Goal: Communication & Community: Ask a question

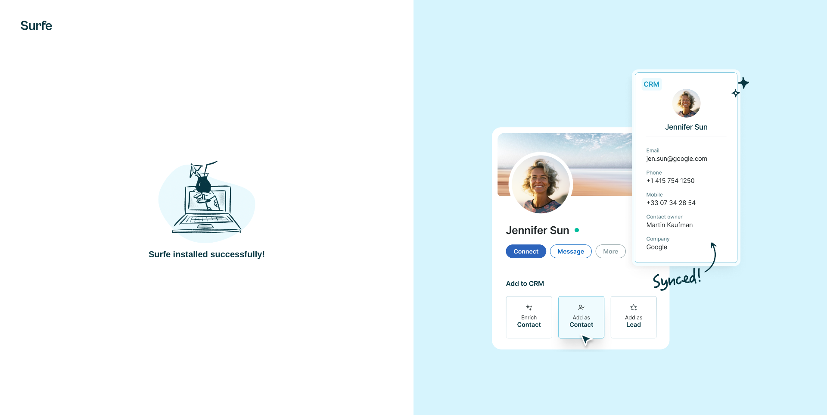
click at [516, 251] on img at bounding box center [620, 207] width 258 height 288
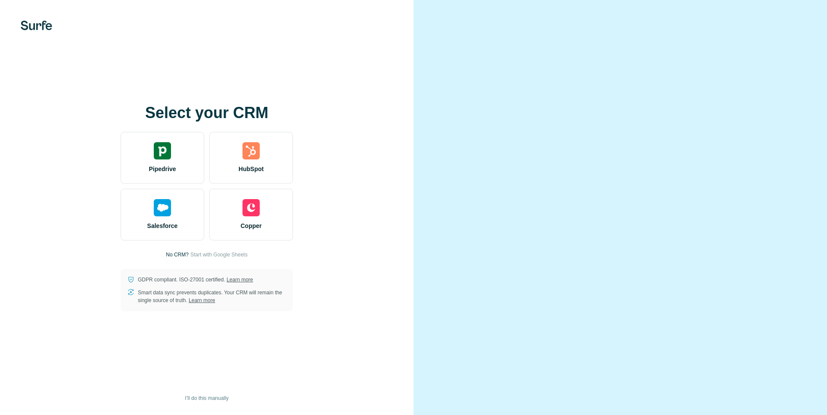
drag, startPoint x: 827, startPoint y: 91, endPoint x: 827, endPoint y: 183, distance: 91.8
click at [827, 182] on div at bounding box center [621, 207] width 414 height 415
click at [827, 183] on div at bounding box center [621, 207] width 414 height 415
drag, startPoint x: 825, startPoint y: 179, endPoint x: 820, endPoint y: 157, distance: 23.1
click at [820, 157] on div at bounding box center [621, 207] width 414 height 415
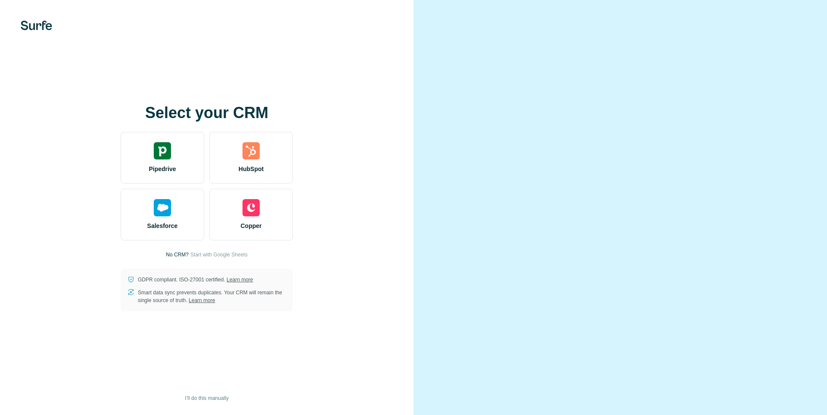
click at [383, 168] on div "Select your CRM Pipedrive HubSpot Salesforce Copper No CRM? Start with Google S…" at bounding box center [206, 207] width 379 height 207
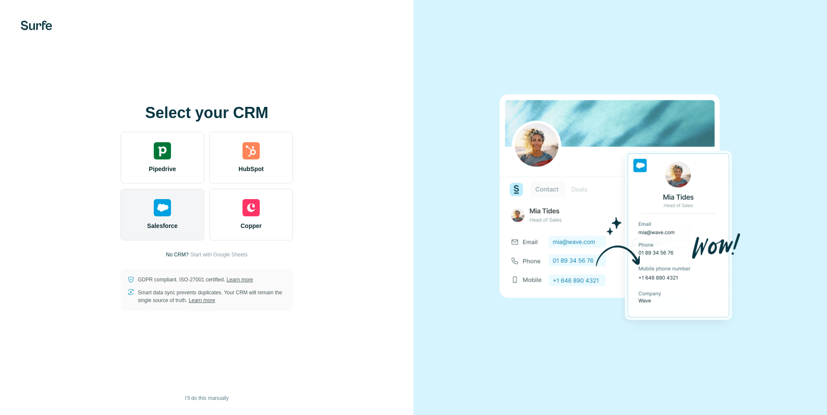
click at [163, 214] on img at bounding box center [162, 207] width 17 height 17
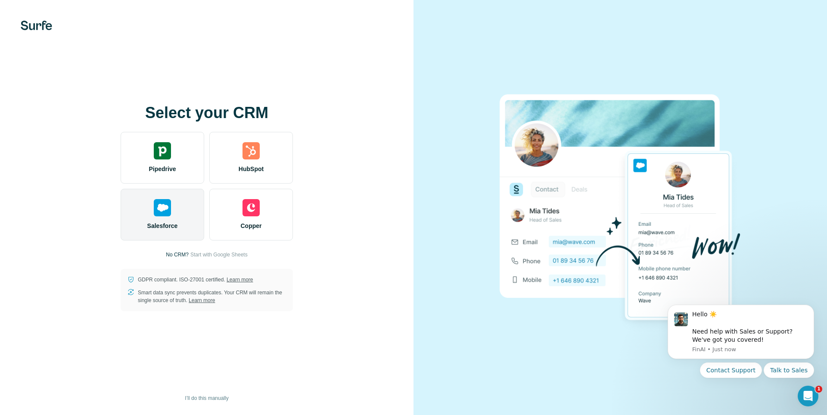
click at [159, 218] on div "Salesforce" at bounding box center [163, 215] width 84 height 52
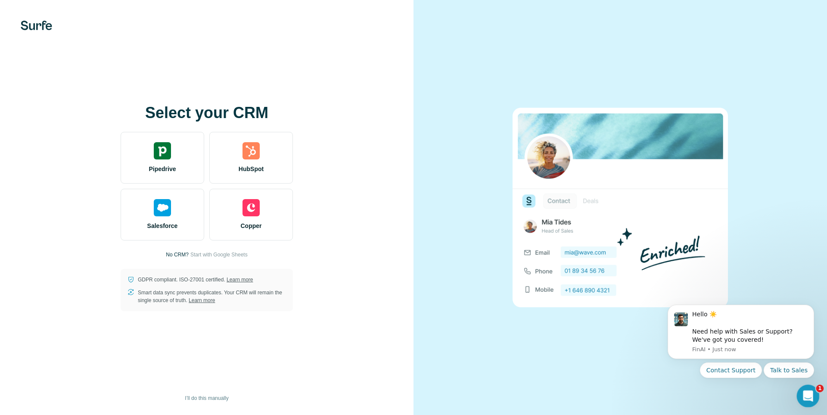
click at [803, 392] on icon "Open Intercom Messenger" at bounding box center [807, 395] width 14 height 14
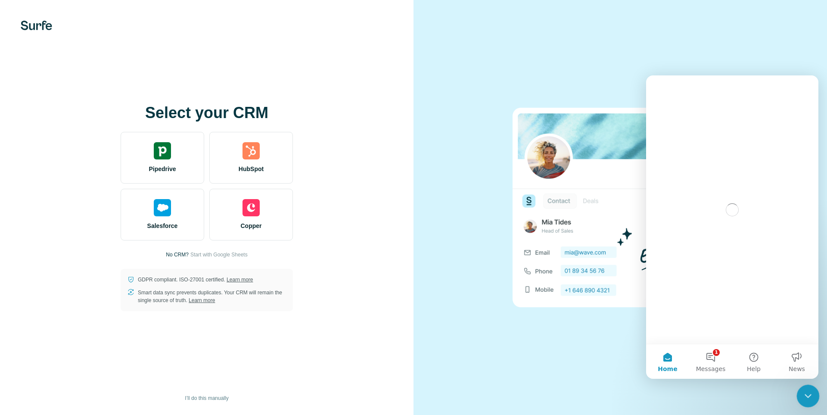
click at [804, 392] on icon "Close Intercom Messenger" at bounding box center [807, 394] width 10 height 10
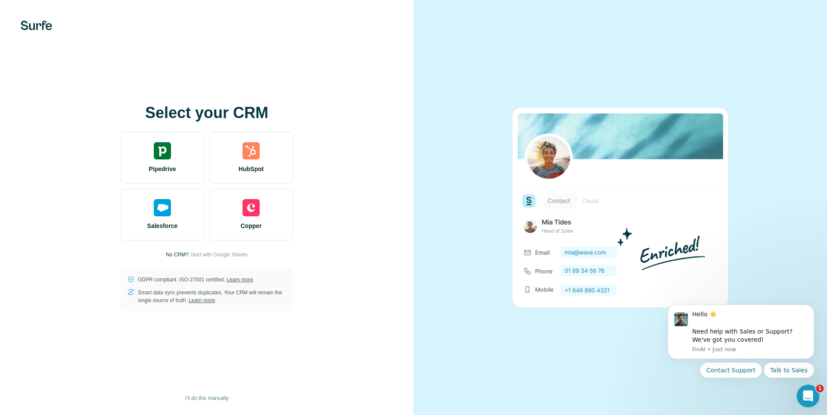
click at [805, 392] on icon "Open Intercom Messenger" at bounding box center [807, 395] width 14 height 14
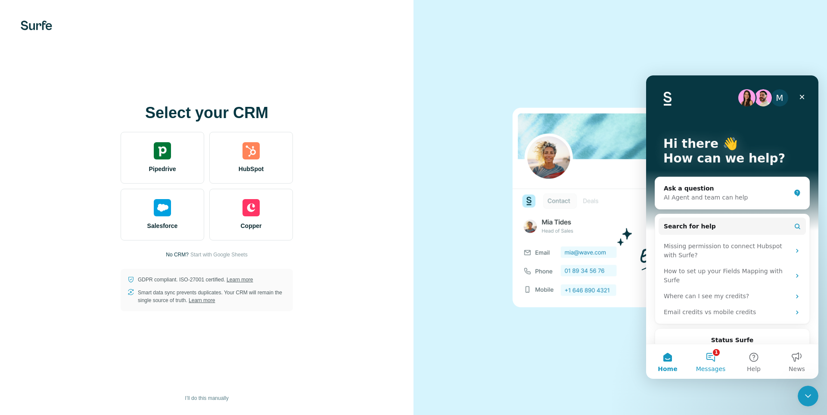
click at [718, 364] on button "1 Messages" at bounding box center [710, 361] width 43 height 34
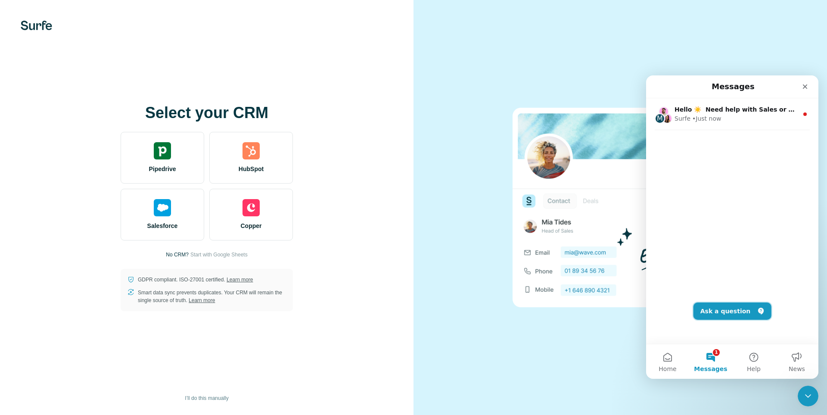
click at [737, 314] on button "Ask a question" at bounding box center [733, 310] width 78 height 17
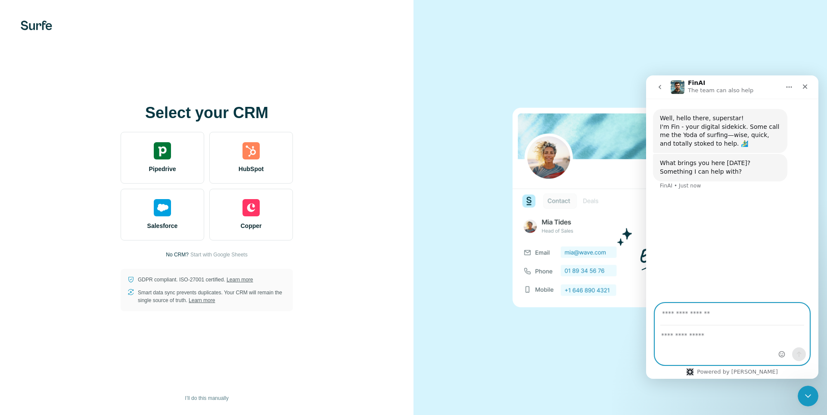
click at [723, 335] on textarea "Ask a question…" at bounding box center [732, 333] width 154 height 15
click at [747, 327] on textarea "**********" at bounding box center [732, 333] width 154 height 15
type textarea "**********"
click at [810, 387] on div "Close Intercom Messenger" at bounding box center [808, 396] width 21 height 21
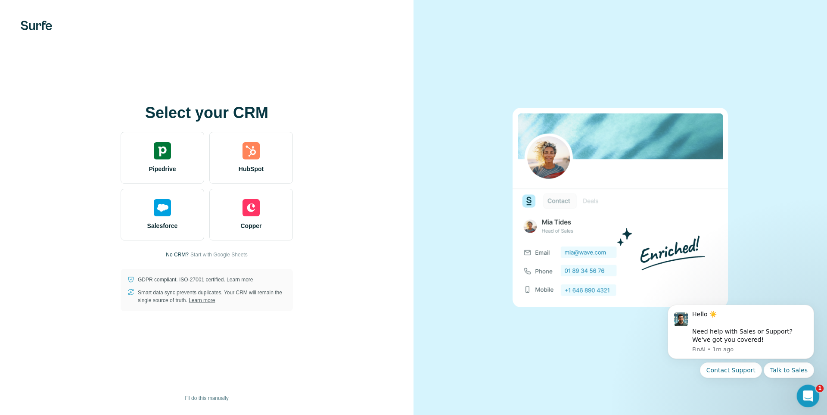
click at [811, 393] on icon "Open Intercom Messenger" at bounding box center [807, 395] width 14 height 14
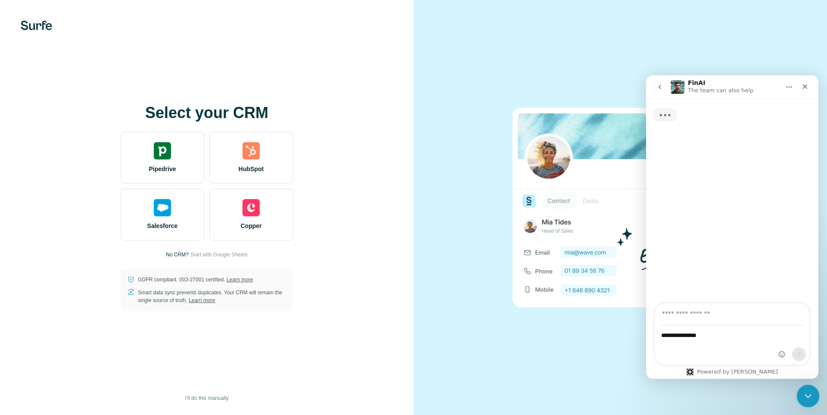
click at [811, 393] on icon "Close Intercom Messenger" at bounding box center [807, 394] width 10 height 10
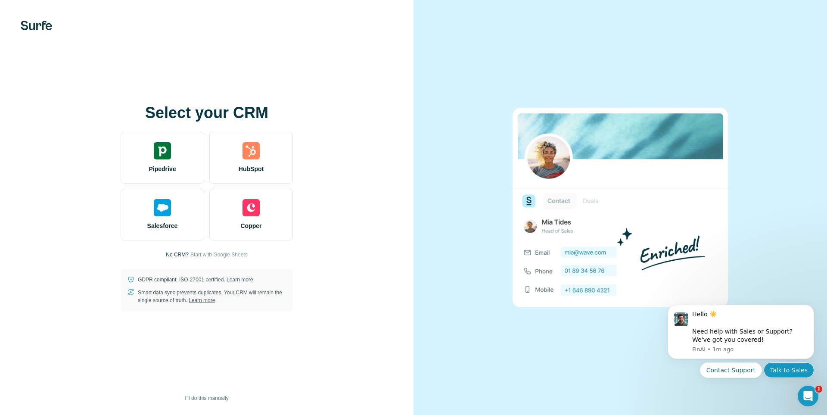
click at [796, 368] on button "Talk to Sales" at bounding box center [789, 370] width 50 height 16
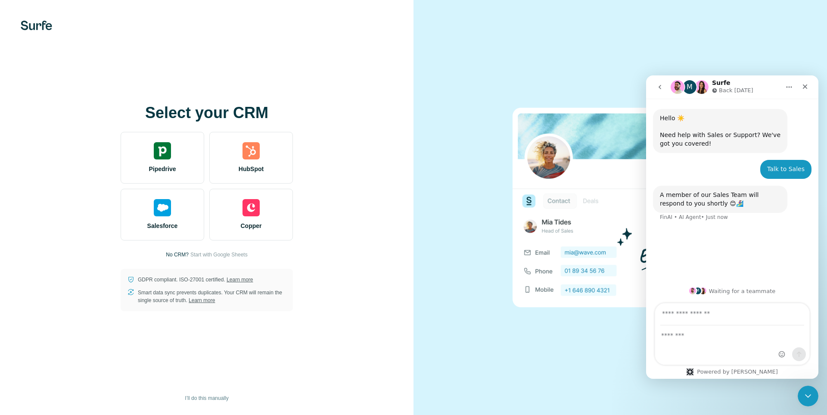
click at [729, 314] on input "Your email" at bounding box center [732, 314] width 144 height 22
type input "*"
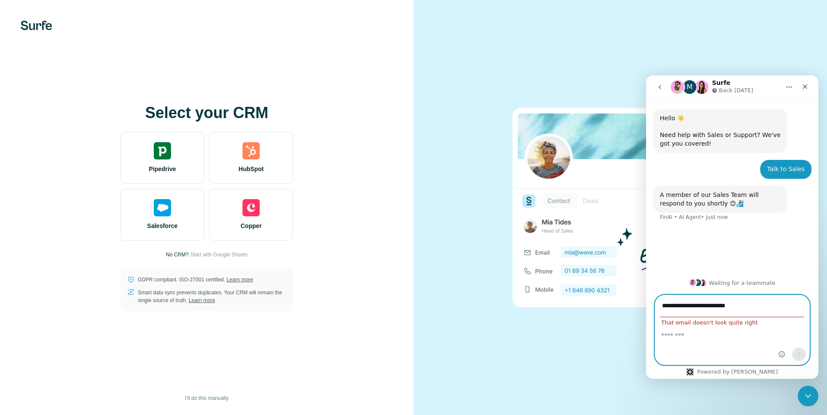
click at [785, 298] on div "**********" at bounding box center [732, 239] width 172 height 280
click at [788, 329] on div "Intercom messenger" at bounding box center [792, 329] width 34 height 69
click at [765, 310] on input "**********" at bounding box center [732, 306] width 144 height 22
click at [736, 306] on input "**********" at bounding box center [732, 306] width 144 height 22
click at [738, 306] on input "**********" at bounding box center [732, 306] width 144 height 22
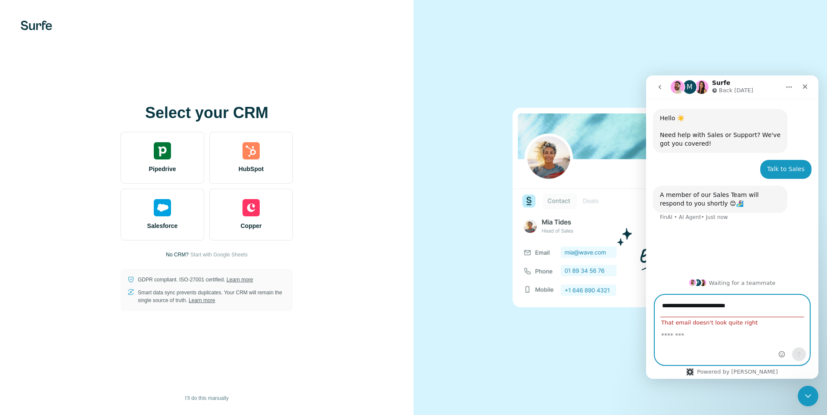
type input "**********"
click at [745, 344] on div "Intercom messenger" at bounding box center [732, 345] width 154 height 39
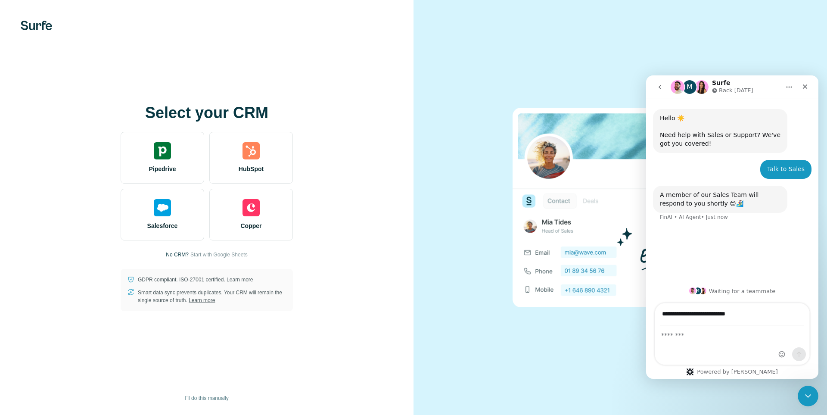
drag, startPoint x: 756, startPoint y: 350, endPoint x: 749, endPoint y: 343, distance: 10.4
click at [755, 348] on div "Intercom messenger" at bounding box center [732, 345] width 154 height 39
drag, startPoint x: 706, startPoint y: 342, endPoint x: 692, endPoint y: 341, distance: 14.7
click at [705, 342] on div "Intercom messenger" at bounding box center [732, 345] width 154 height 39
drag, startPoint x: 684, startPoint y: 338, endPoint x: 721, endPoint y: 321, distance: 41.1
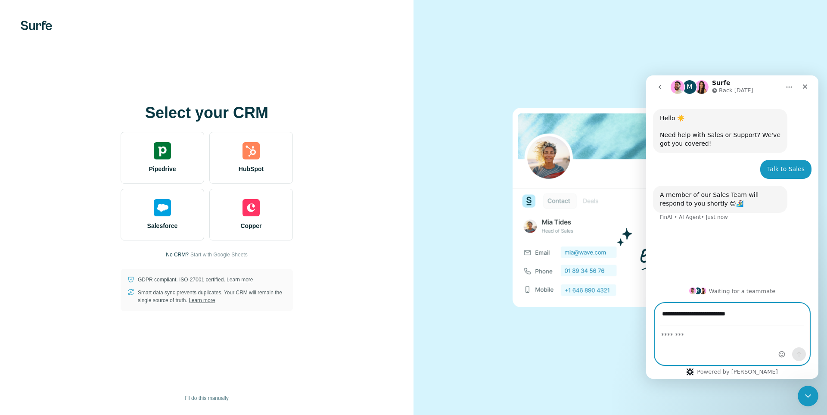
click at [701, 328] on textarea "Message…" at bounding box center [732, 333] width 154 height 15
click at [725, 324] on input "**********" at bounding box center [732, 314] width 144 height 22
click at [731, 333] on textarea "Message…" at bounding box center [732, 333] width 154 height 15
click at [742, 328] on textarea "Message…" at bounding box center [732, 333] width 154 height 15
click at [761, 318] on input "**********" at bounding box center [732, 314] width 144 height 22
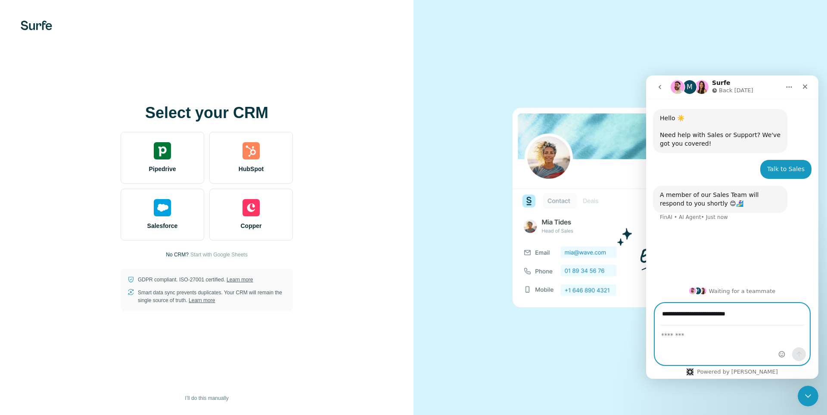
click at [761, 318] on input "**********" at bounding box center [732, 314] width 144 height 22
click at [749, 358] on div "Intercom messenger" at bounding box center [732, 345] width 154 height 39
click at [754, 346] on div "Intercom messenger" at bounding box center [732, 345] width 154 height 39
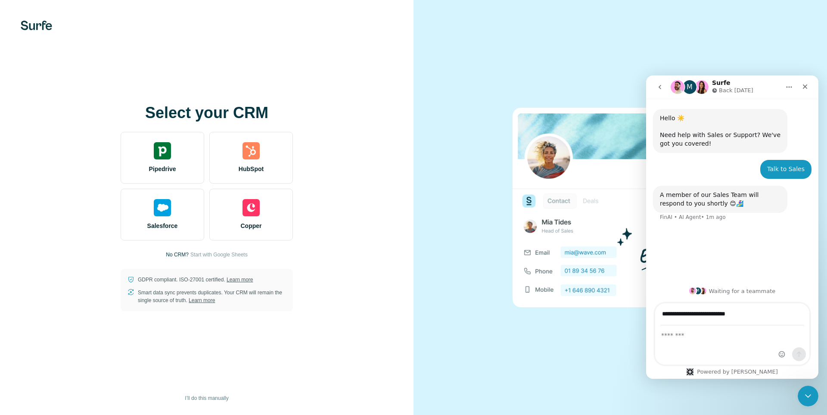
click at [731, 342] on div "Intercom messenger" at bounding box center [732, 345] width 154 height 39
click at [747, 316] on input "**********" at bounding box center [732, 314] width 144 height 22
click at [761, 318] on input "**********" at bounding box center [732, 314] width 144 height 22
click at [765, 317] on input "**********" at bounding box center [732, 314] width 144 height 22
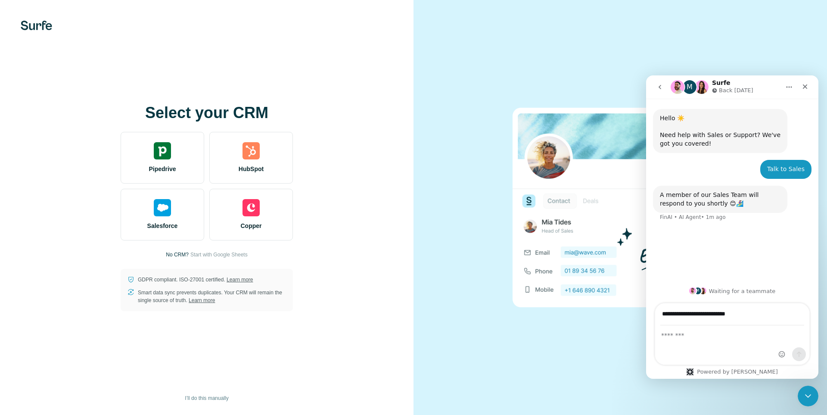
click at [718, 341] on div "Intercom messenger" at bounding box center [732, 345] width 154 height 39
click at [703, 333] on textarea "Message…" at bounding box center [732, 333] width 154 height 15
type textarea "**********"
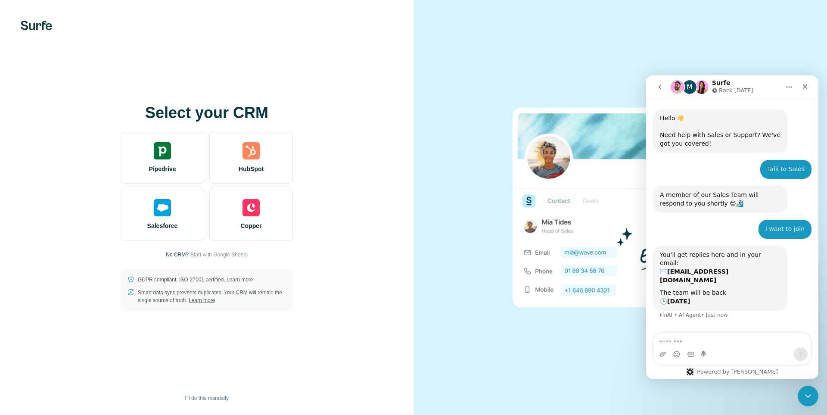
scroll to position [3, 0]
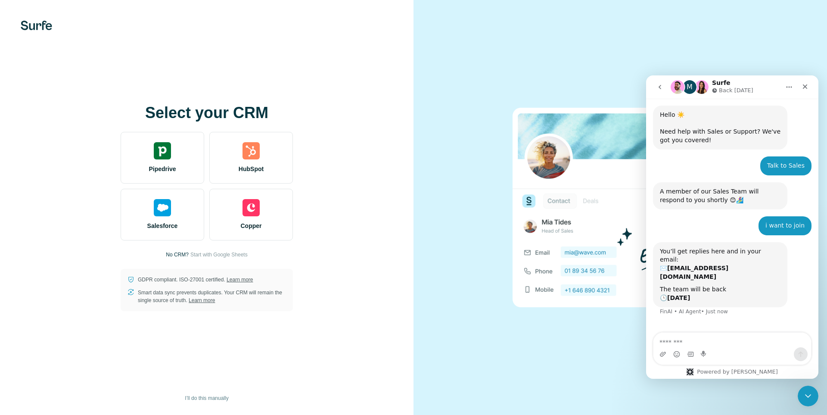
click at [45, 23] on img at bounding box center [36, 25] width 31 height 9
click at [40, 24] on img at bounding box center [36, 25] width 31 height 9
click at [40, 23] on img at bounding box center [36, 25] width 31 height 9
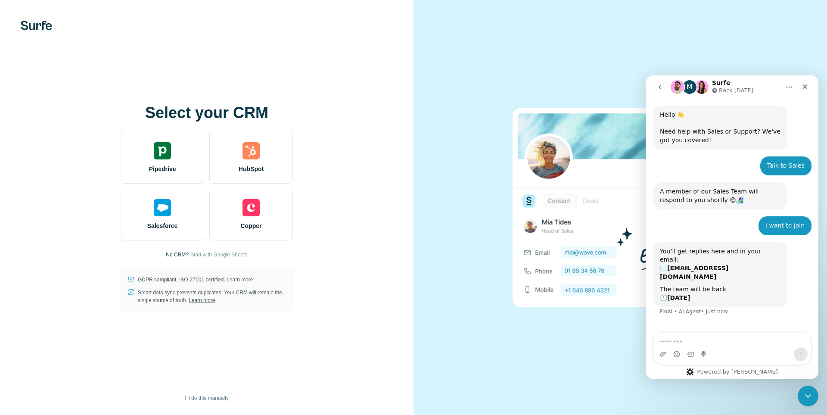
click at [424, 68] on div at bounding box center [621, 207] width 414 height 415
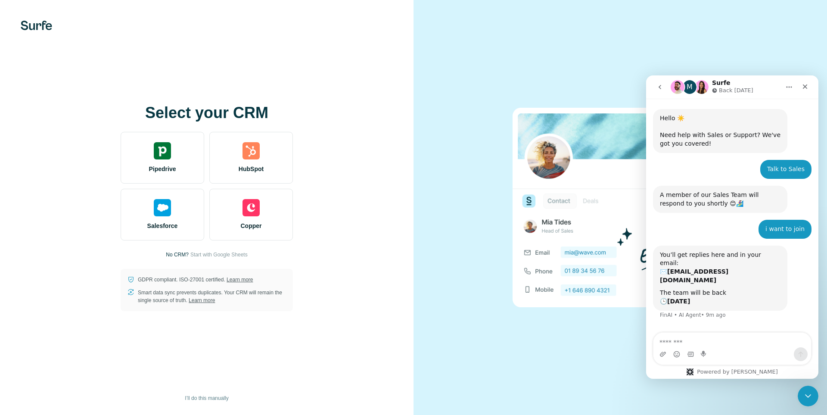
scroll to position [0, 0]
drag, startPoint x: 827, startPoint y: 199, endPoint x: 827, endPoint y: 291, distance: 91.8
click at [827, 291] on div at bounding box center [621, 207] width 414 height 415
click at [827, 289] on div at bounding box center [621, 207] width 414 height 415
click at [807, 85] on icon "Close" at bounding box center [805, 86] width 7 height 7
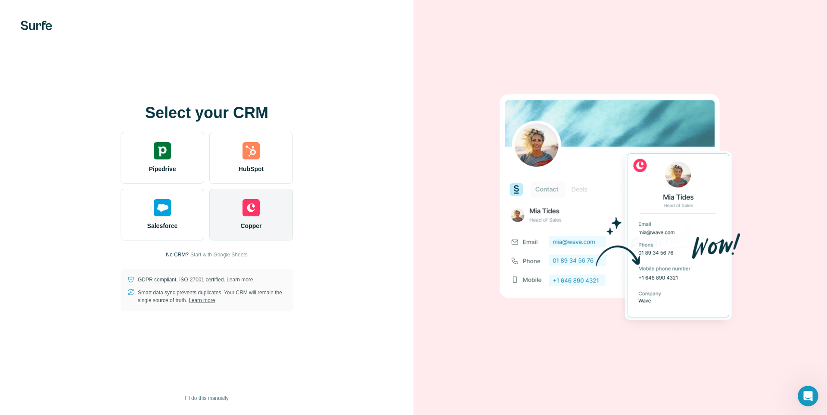
click at [247, 212] on img at bounding box center [251, 207] width 17 height 17
click at [237, 217] on div "Copper" at bounding box center [251, 215] width 84 height 52
click at [249, 206] on img at bounding box center [251, 207] width 17 height 17
click at [255, 210] on img at bounding box center [251, 207] width 17 height 17
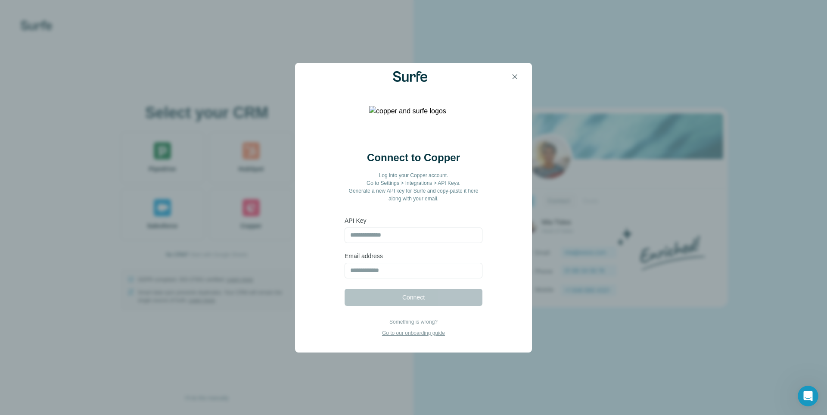
drag, startPoint x: 255, startPoint y: 210, endPoint x: 568, endPoint y: 141, distance: 320.7
click at [568, 141] on div "Connect to Copper Log into your Copper account. Go to Settings > Integrations >…" at bounding box center [413, 207] width 827 height 415
click at [417, 274] on input "email" at bounding box center [414, 271] width 138 height 16
click at [515, 73] on icon "button" at bounding box center [514, 76] width 9 height 9
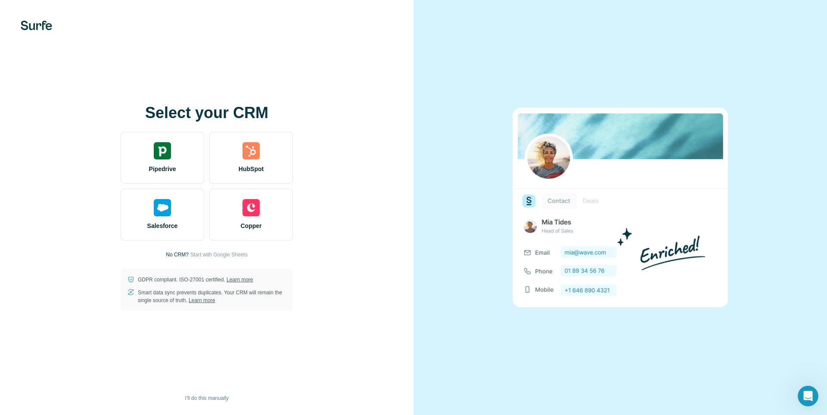
drag, startPoint x: 827, startPoint y: 155, endPoint x: 824, endPoint y: 226, distance: 71.1
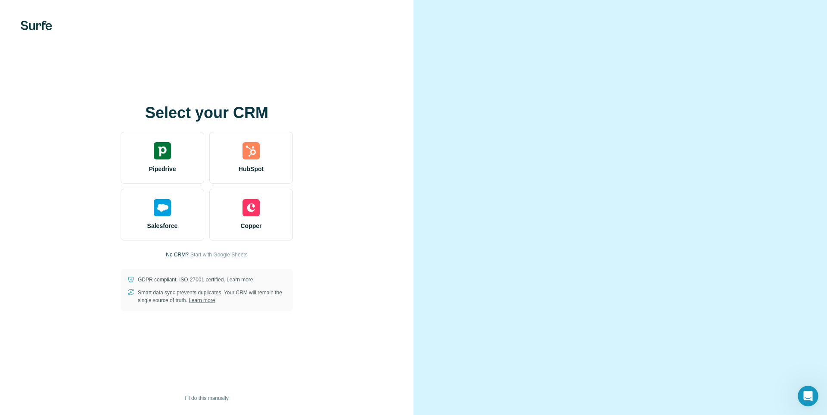
click at [33, 37] on div "Select your CRM Pipedrive HubSpot Salesforce Copper No CRM? Start with Google S…" at bounding box center [207, 207] width 414 height 415
drag, startPoint x: 827, startPoint y: 96, endPoint x: 827, endPoint y: 231, distance: 135.3
click at [827, 229] on div at bounding box center [621, 207] width 414 height 415
click at [827, 230] on div at bounding box center [621, 207] width 414 height 415
drag, startPoint x: 827, startPoint y: 229, endPoint x: 826, endPoint y: 223, distance: 6.1
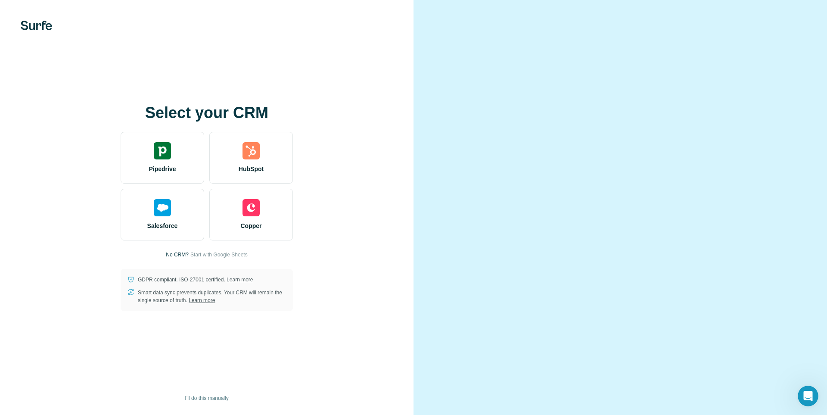
click at [827, 224] on div at bounding box center [621, 207] width 414 height 415
drag, startPoint x: 397, startPoint y: 151, endPoint x: 429, endPoint y: 124, distance: 41.9
click at [426, 126] on div at bounding box center [621, 207] width 414 height 415
